Goal: Task Accomplishment & Management: Use online tool/utility

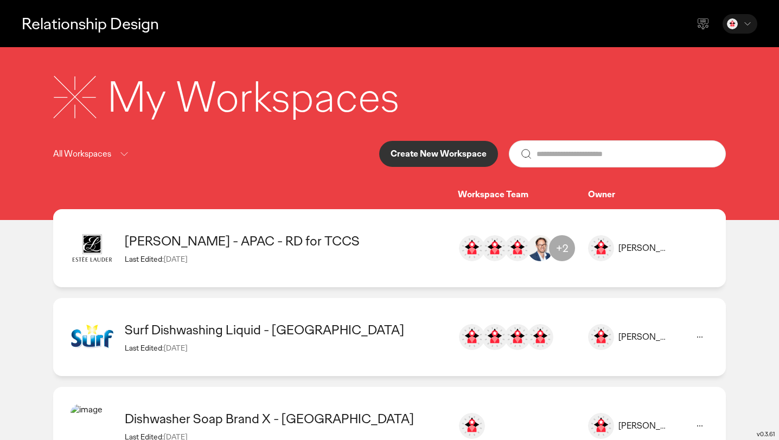
click at [113, 157] on div "All Workspaces" at bounding box center [92, 155] width 78 height 14
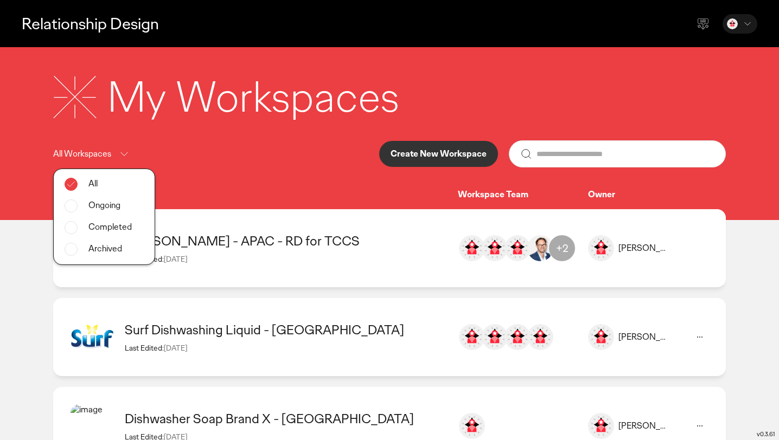
click at [195, 152] on div "All Workspaces All Ongoing Completed Archived Create New Workspace" at bounding box center [389, 153] width 673 height 27
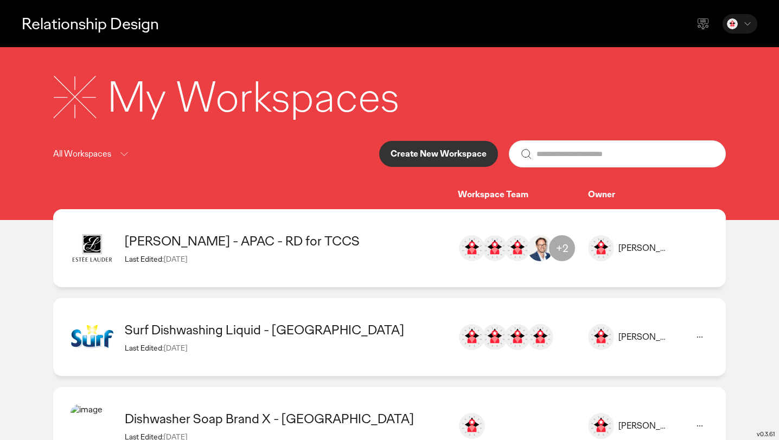
click at [420, 152] on p "Create New Workspace" at bounding box center [439, 154] width 96 height 9
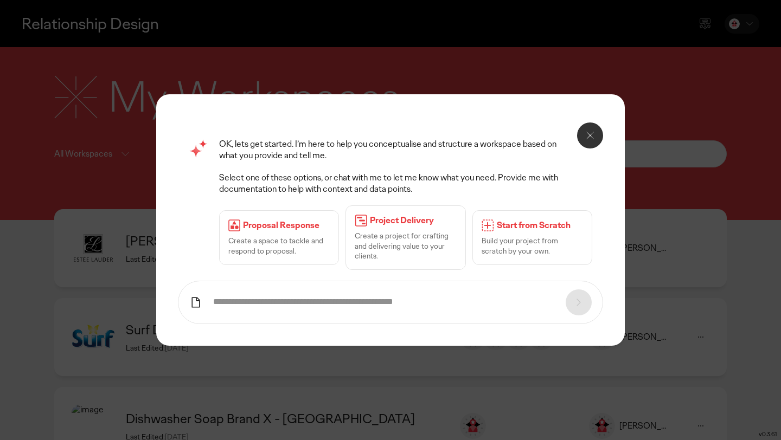
click at [523, 242] on p "Build your project from scratch by your own." at bounding box center [532, 246] width 101 height 20
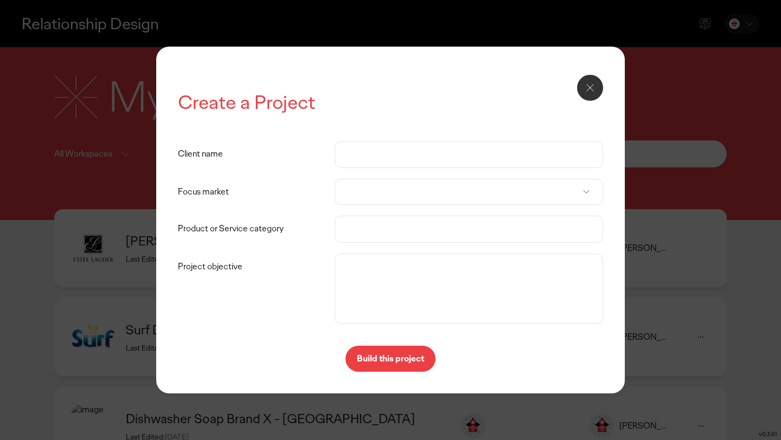
click at [391, 157] on input "Client name" at bounding box center [469, 155] width 246 height 26
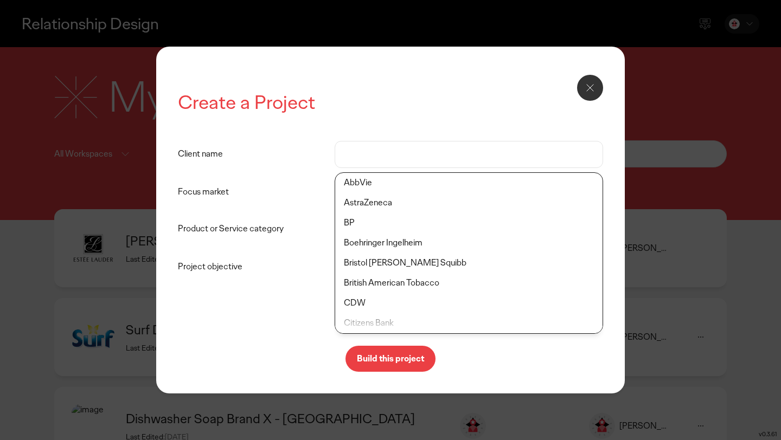
click at [592, 88] on icon at bounding box center [590, 87] width 13 height 13
